Goal: Task Accomplishment & Management: Manage account settings

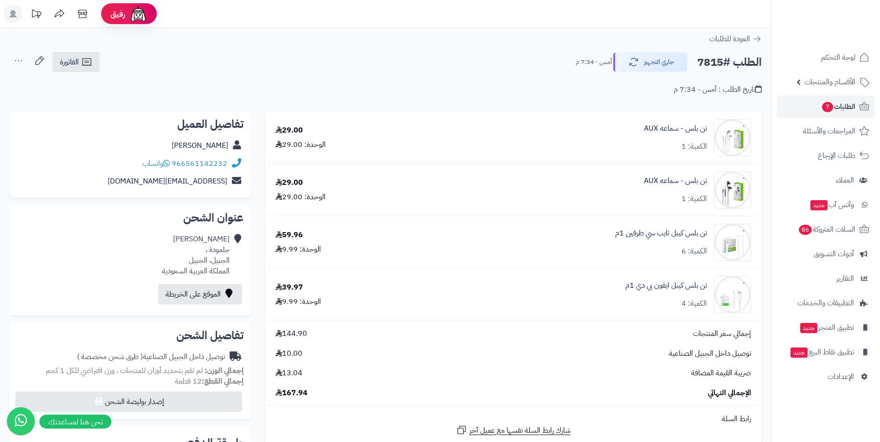
click at [642, 51] on div "**********" at bounding box center [385, 357] width 771 height 659
click at [641, 58] on button "جاري التجهيز" at bounding box center [650, 61] width 74 height 19
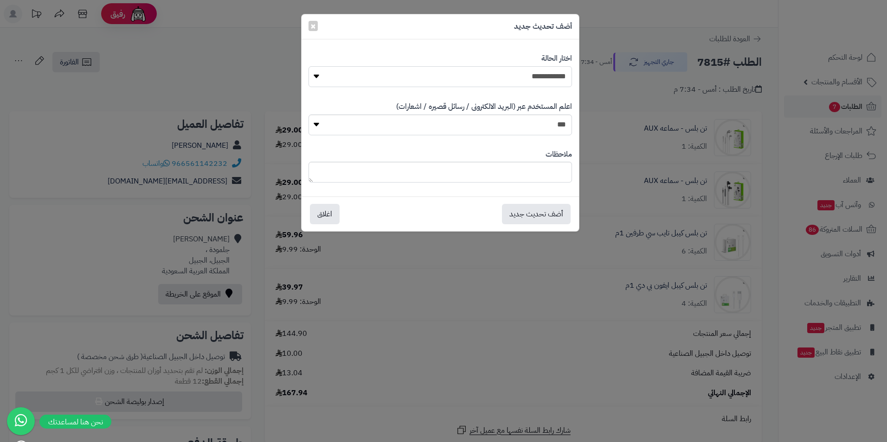
click at [547, 75] on select "**********" at bounding box center [439, 76] width 263 height 21
select select "*"
click at [308, 66] on select "**********" at bounding box center [439, 76] width 263 height 21
click at [544, 216] on button "أضف تحديث جديد" at bounding box center [536, 214] width 69 height 20
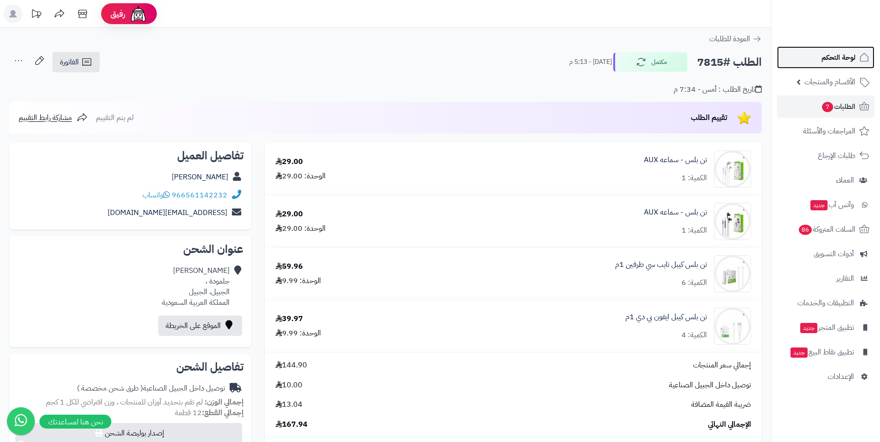
click at [843, 62] on span "لوحة التحكم" at bounding box center [838, 57] width 34 height 13
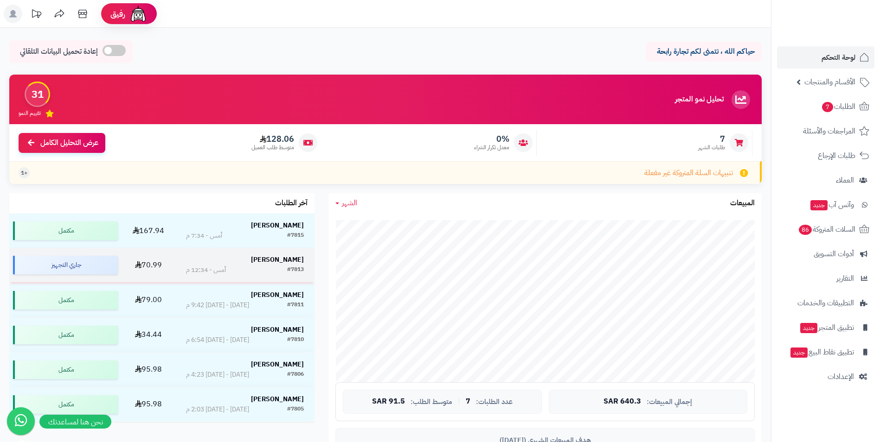
click at [275, 266] on div "#7813 أمس - 12:34 م" at bounding box center [245, 270] width 118 height 9
click at [233, 262] on div "[PERSON_NAME]" at bounding box center [245, 260] width 118 height 9
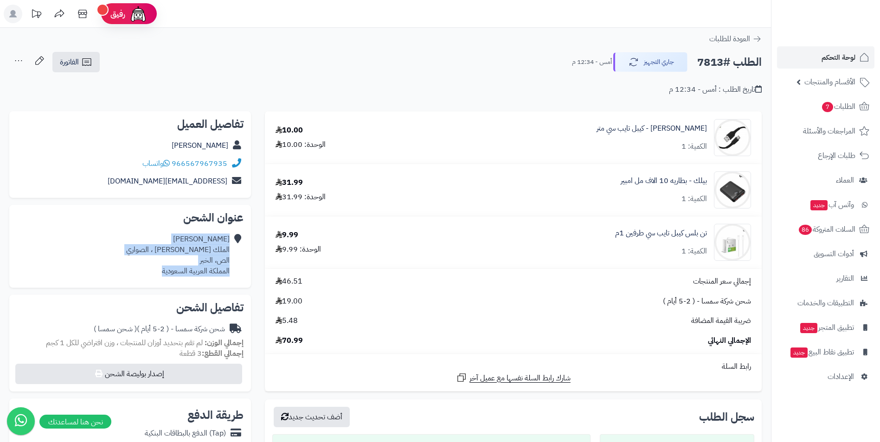
drag, startPoint x: 122, startPoint y: 244, endPoint x: 155, endPoint y: 273, distance: 44.4
click at [155, 273] on div "[PERSON_NAME] الملك [PERSON_NAME] ، الصواري الص، الخبر المملكة العربية السعودية" at bounding box center [130, 255] width 227 height 50
drag, startPoint x: 155, startPoint y: 273, endPoint x: 256, endPoint y: 278, distance: 101.2
click at [256, 278] on div "**********" at bounding box center [130, 376] width 256 height 530
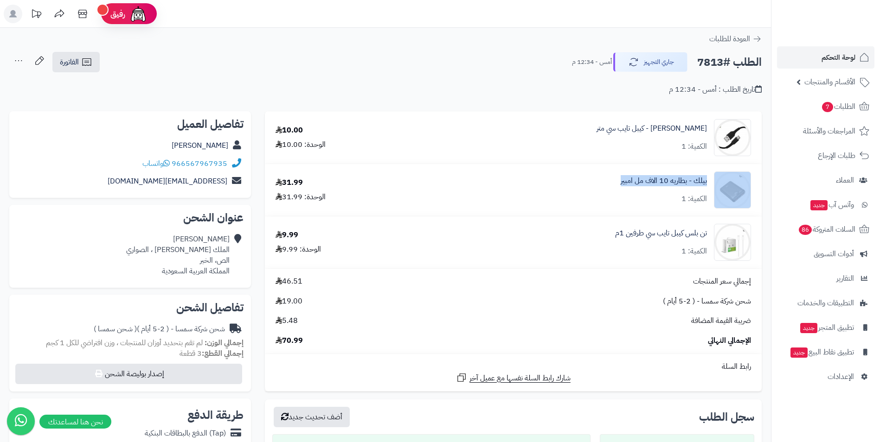
drag, startPoint x: 571, startPoint y: 189, endPoint x: 756, endPoint y: 185, distance: 185.5
click at [756, 156] on div "بيلك - بطاريه 10 الاف مل امبير الكمية: 1" at bounding box center [585, 137] width 346 height 37
click at [510, 213] on td "بيلك - بطاريه 10 الاف مل امبير الكمية: 1" at bounding box center [584, 190] width 353 height 52
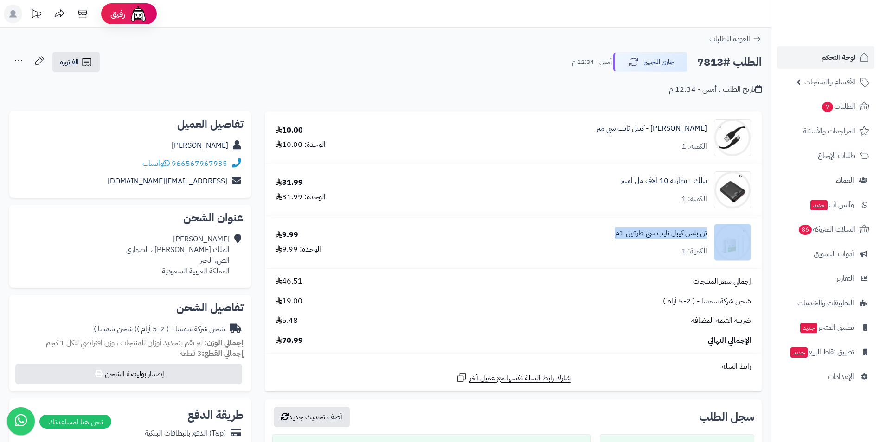
drag, startPoint x: 567, startPoint y: 242, endPoint x: 719, endPoint y: 225, distance: 152.6
click at [719, 156] on div "تن بلس كيبل تايب سي طرفين 1م الكمية: 1" at bounding box center [585, 137] width 346 height 37
drag, startPoint x: 719, startPoint y: 225, endPoint x: 569, endPoint y: 245, distance: 151.6
click at [569, 156] on div "تن بلس كيبل تايب سي طرفين 1م الكمية: 1" at bounding box center [585, 137] width 346 height 37
drag, startPoint x: 228, startPoint y: 164, endPoint x: 175, endPoint y: 166, distance: 52.9
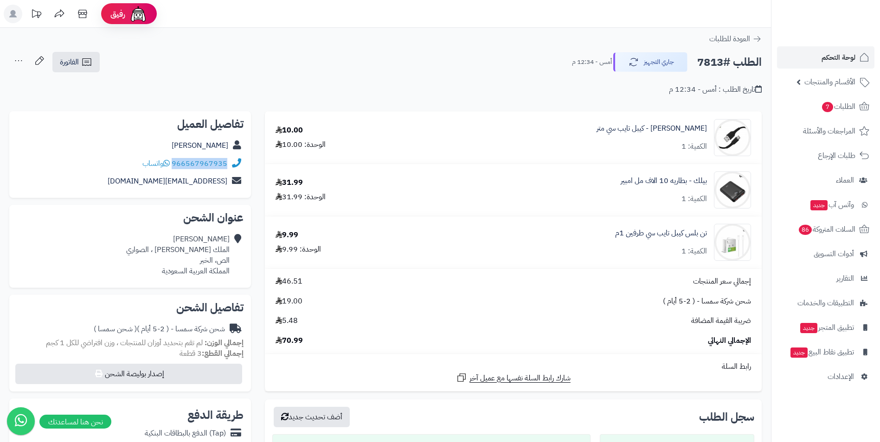
click at [175, 166] on div "966567967935 واتساب" at bounding box center [130, 164] width 227 height 18
copy link "966567967935"
click at [292, 255] on div "الوحدة: 9.99" at bounding box center [297, 249] width 45 height 11
drag, startPoint x: 292, startPoint y: 255, endPoint x: 299, endPoint y: 281, distance: 27.2
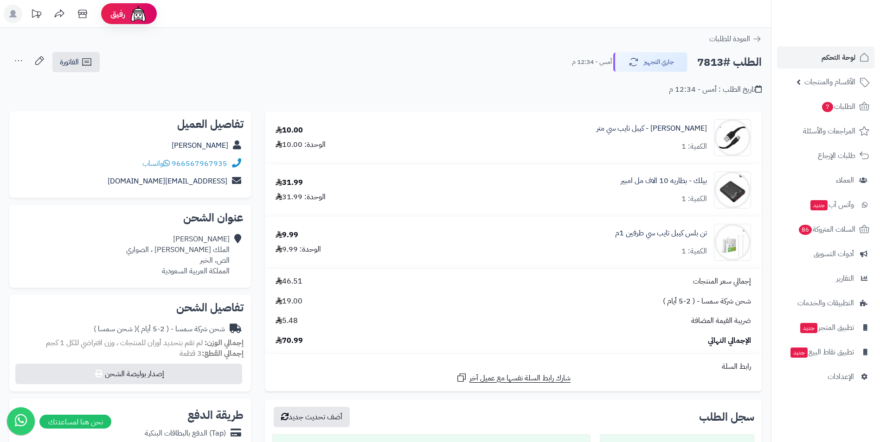
click at [299, 281] on span "46.51" at bounding box center [288, 281] width 27 height 11
click at [298, 197] on div "الوحدة: 31.99" at bounding box center [300, 197] width 50 height 11
copy div "31.99"
click at [326, 181] on div "31.99 الوحدة: 31.99" at bounding box center [336, 190] width 136 height 25
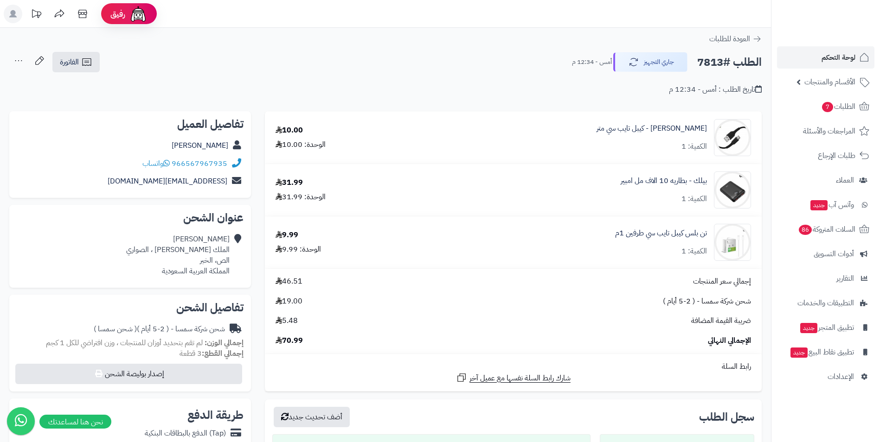
scroll to position [46, 0]
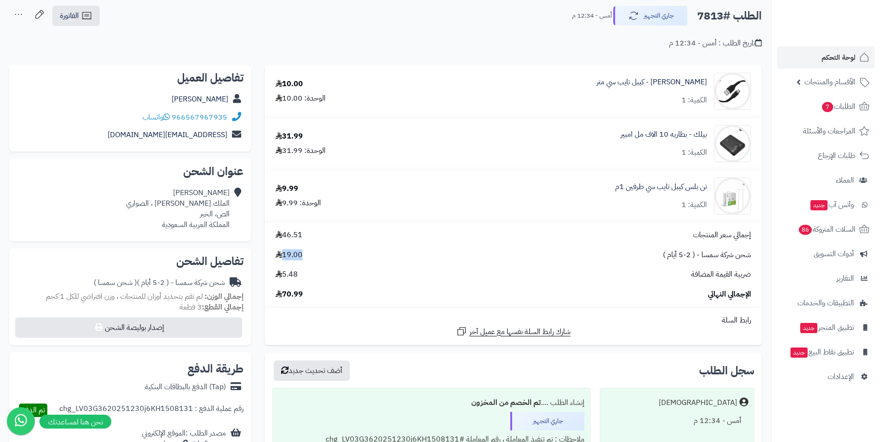
drag, startPoint x: 305, startPoint y: 256, endPoint x: 283, endPoint y: 256, distance: 21.3
click at [283, 256] on div "شحن شركة سمسا - ( 2-5 أيام ) 19.00" at bounding box center [512, 255] width 489 height 11
drag, startPoint x: 283, startPoint y: 256, endPoint x: 346, endPoint y: 262, distance: 63.4
click at [346, 262] on div "إجمالي سعر المنتجات 46.51 شحن شركة سمسا - ( 2-5 أيام ) 19.00 ضريبة القيمة المضا…" at bounding box center [512, 265] width 489 height 70
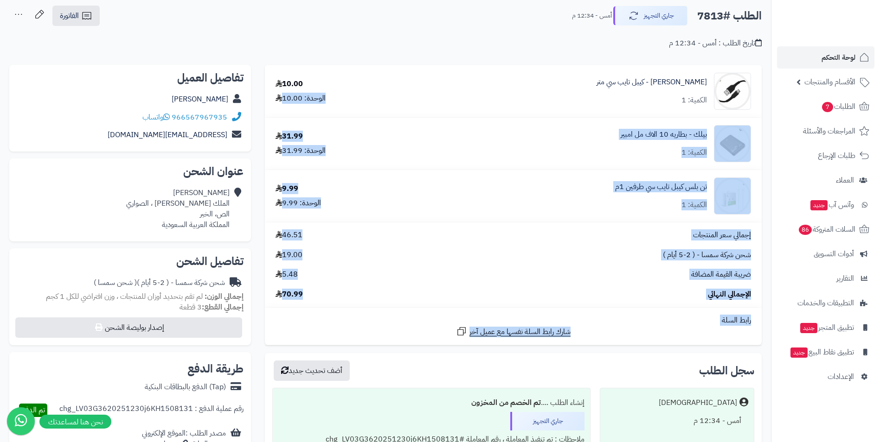
drag, startPoint x: 379, startPoint y: 77, endPoint x: 315, endPoint y: 330, distance: 261.5
click at [315, 330] on tbody "[PERSON_NAME] - كيبل تايب سي متر الكمية: 1 10.00 الوحدة: 10.00 بيلك - بطاريه 10…" at bounding box center [513, 205] width 497 height 280
drag, startPoint x: 315, startPoint y: 330, endPoint x: 329, endPoint y: 317, distance: 19.0
click at [329, 317] on div "رابط السلة" at bounding box center [512, 320] width 489 height 11
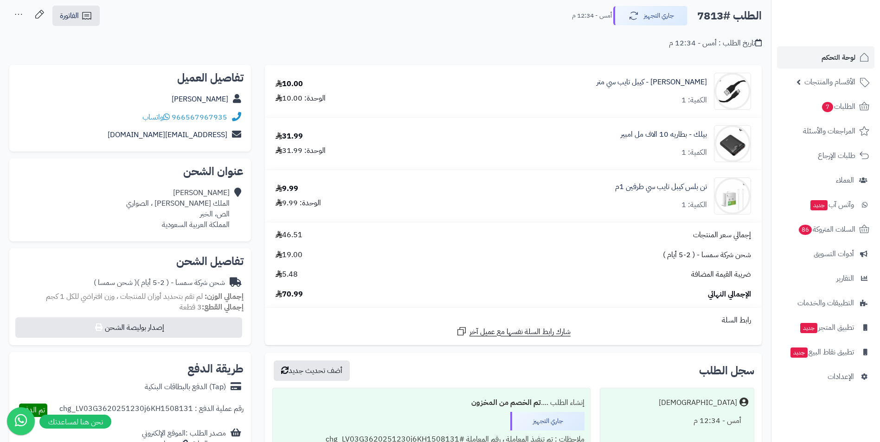
click at [377, 259] on div "شحن شركة سمسا - ( 2-5 أيام ) 19.00" at bounding box center [512, 255] width 489 height 11
